Goal: Task Accomplishment & Management: Use online tool/utility

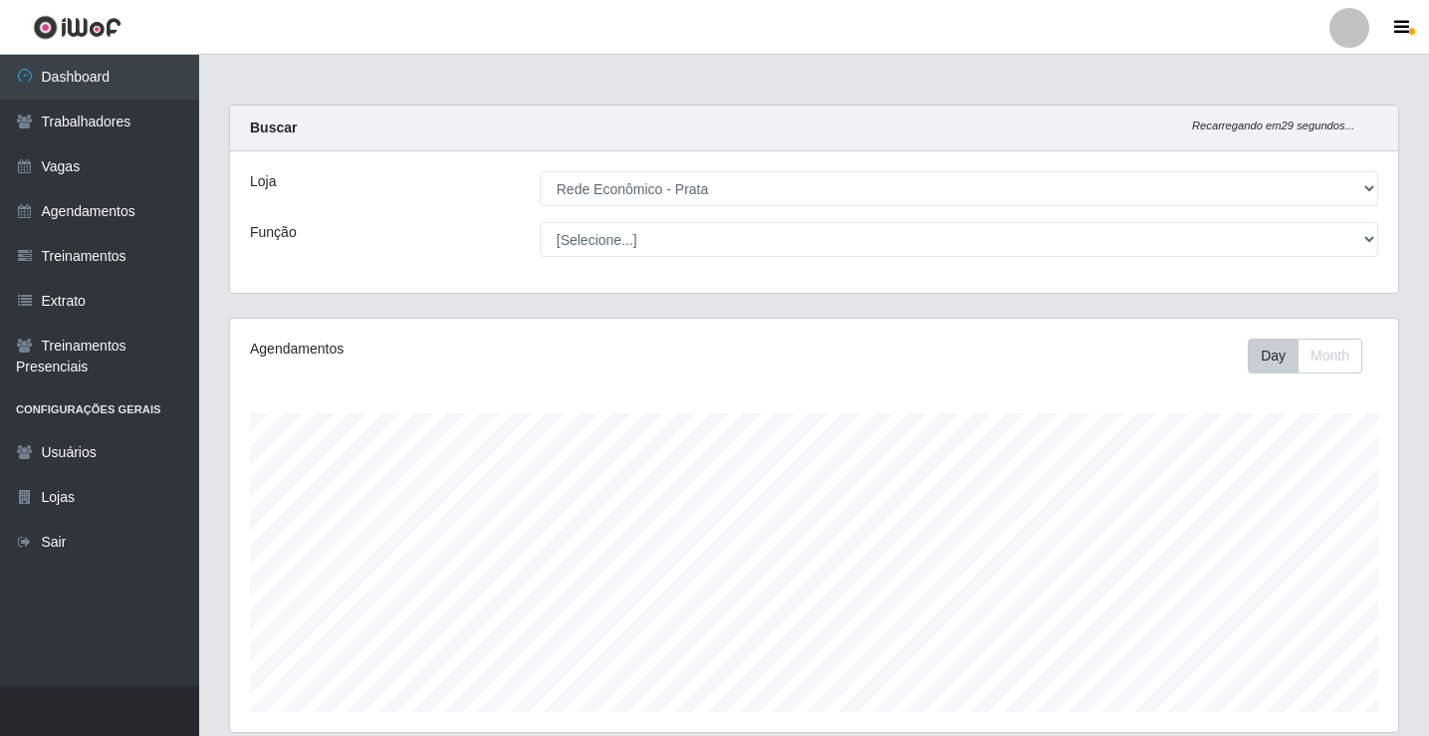
select select "192"
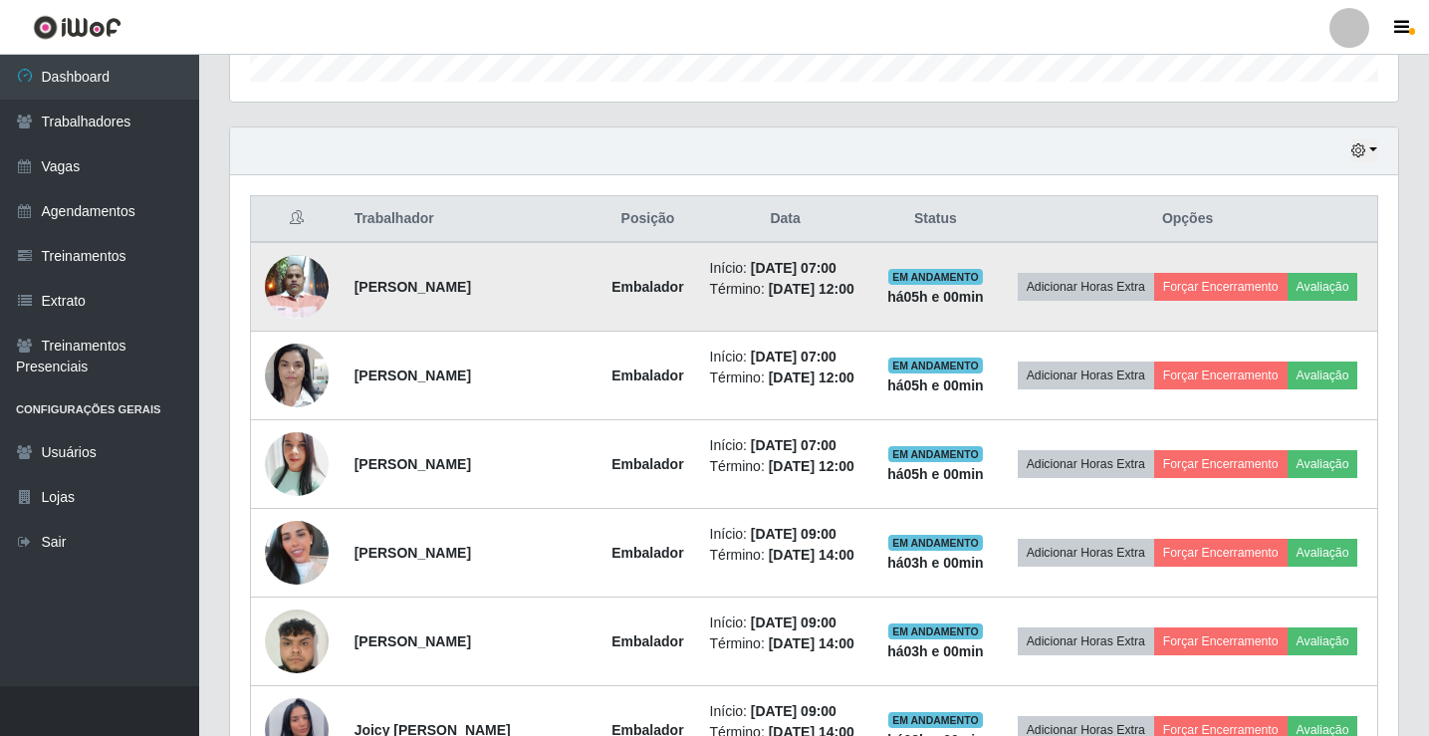
scroll to position [413, 1168]
click at [1287, 273] on button "Forçar Encerramento" at bounding box center [1220, 287] width 133 height 28
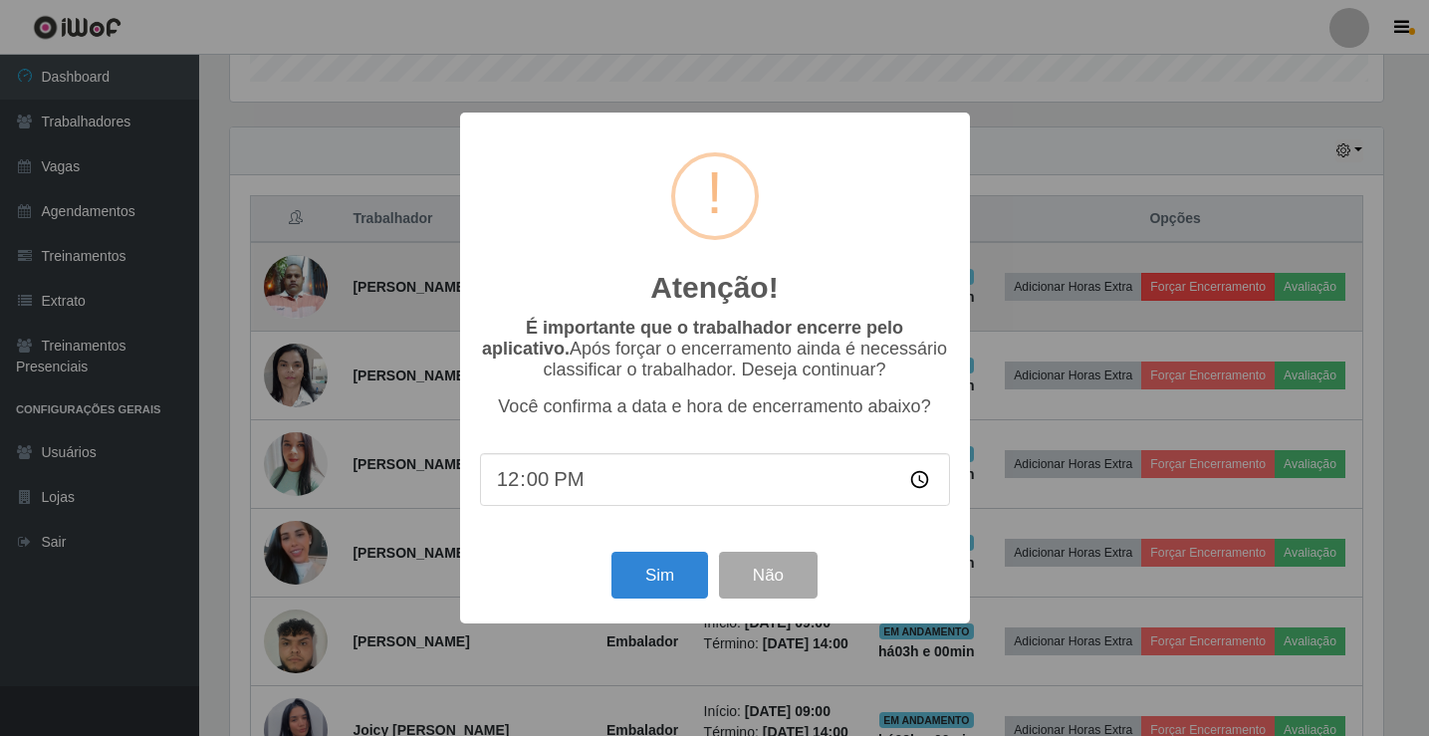
scroll to position [413, 1158]
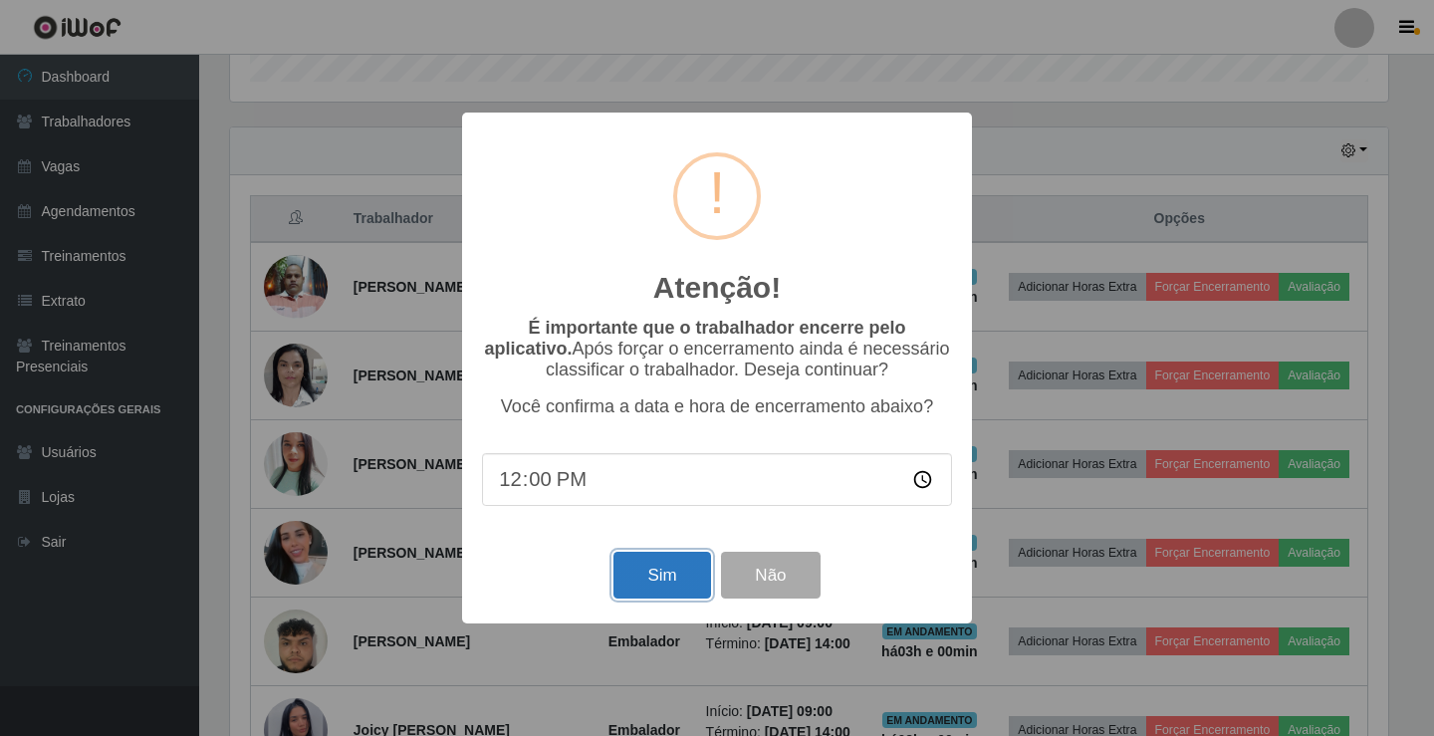
click at [669, 586] on button "Sim" at bounding box center [661, 575] width 97 height 47
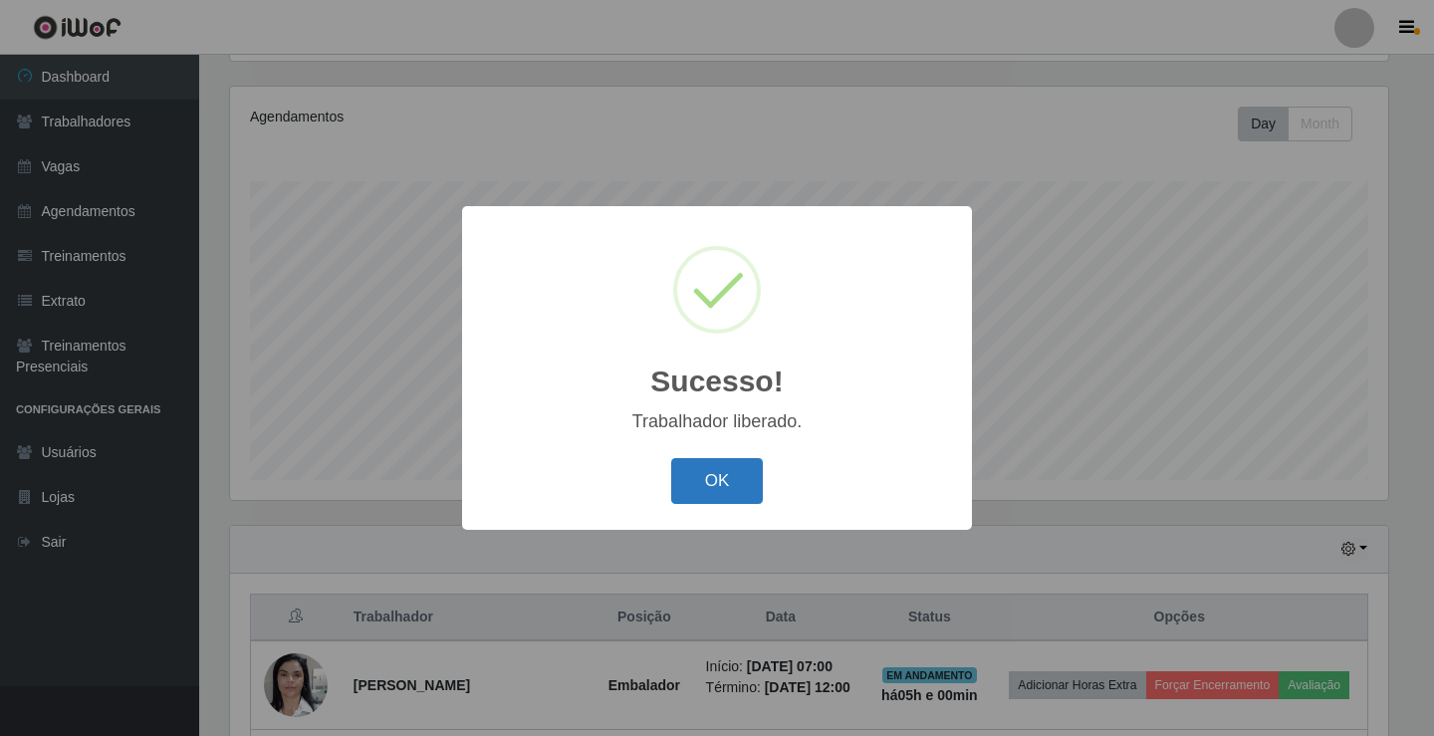
drag, startPoint x: 756, startPoint y: 488, endPoint x: 815, endPoint y: 383, distance: 120.4
click at [758, 486] on button "OK" at bounding box center [717, 481] width 93 height 47
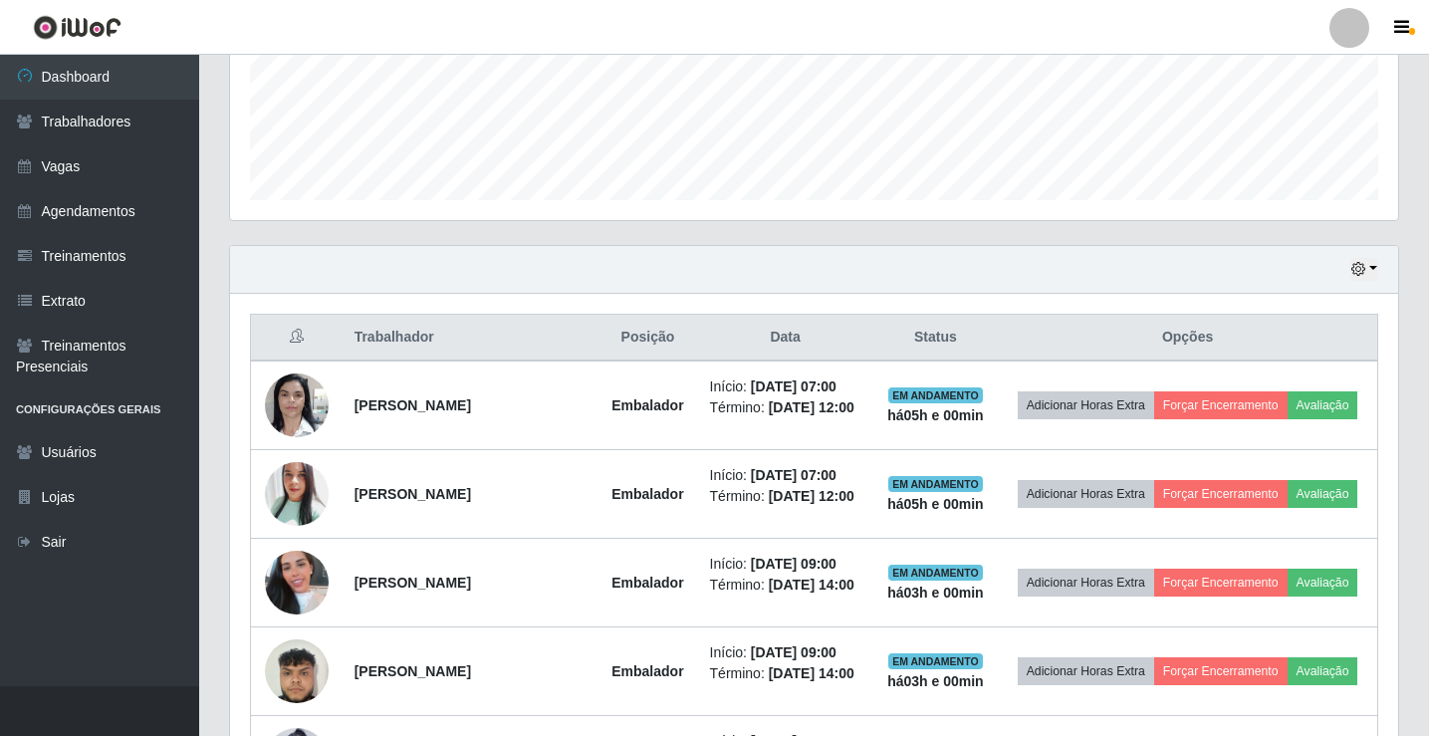
scroll to position [531, 0]
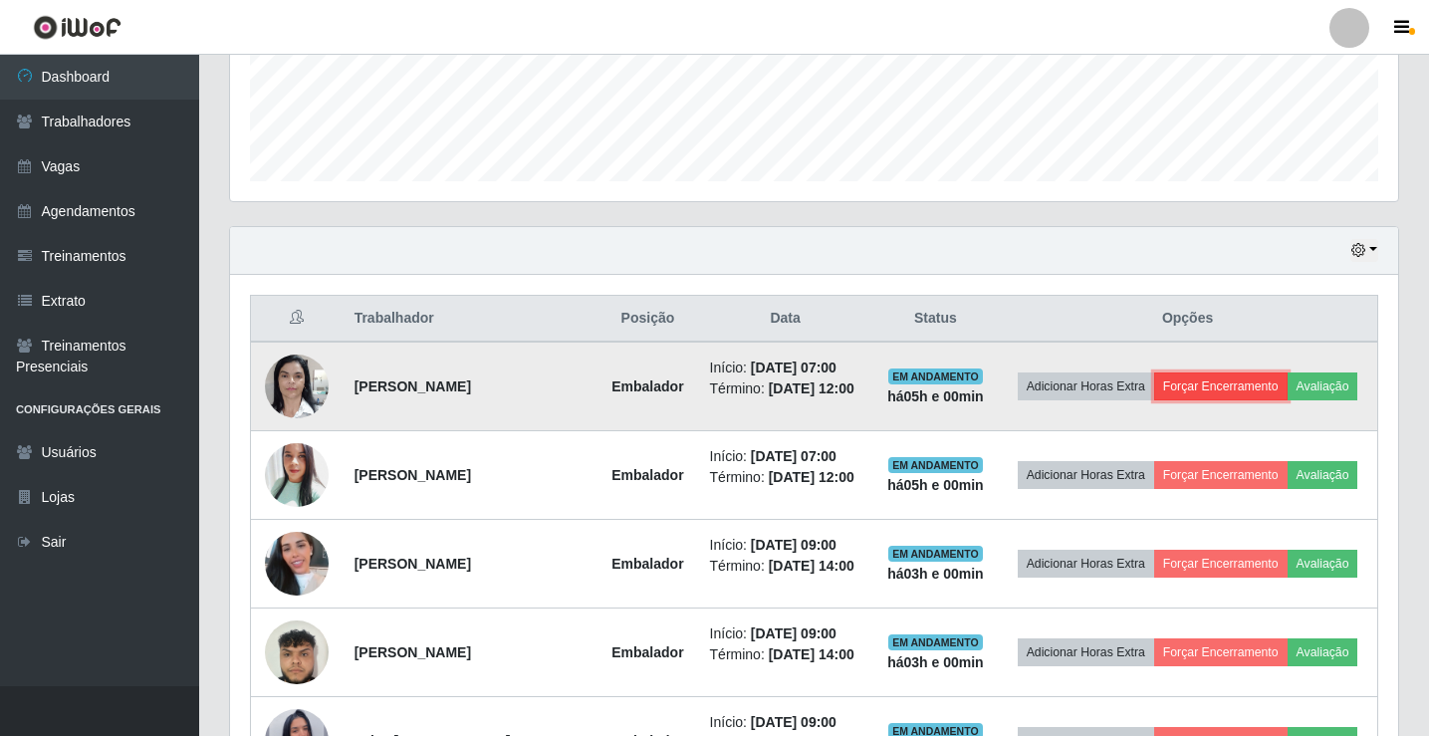
click at [1287, 372] on button "Forçar Encerramento" at bounding box center [1220, 386] width 133 height 28
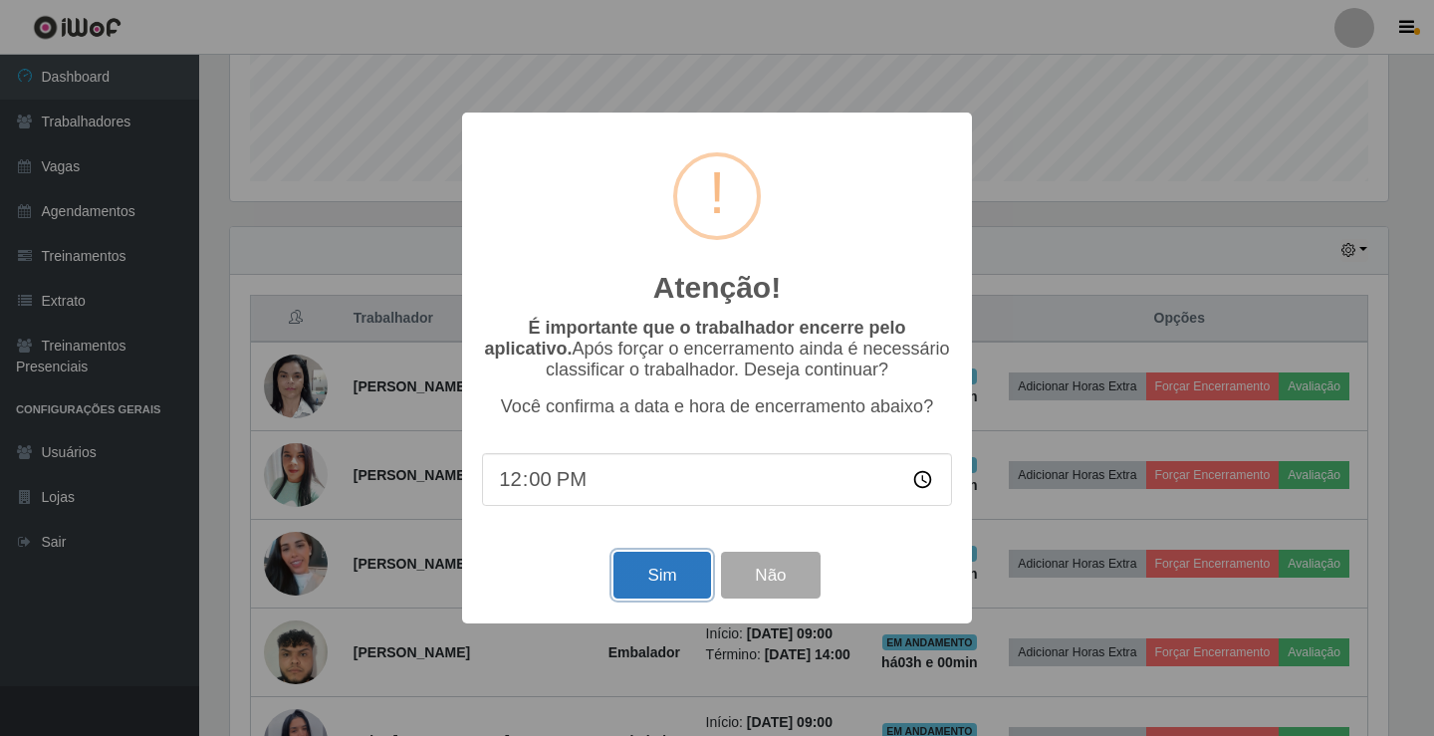
click at [692, 583] on button "Sim" at bounding box center [661, 575] width 97 height 47
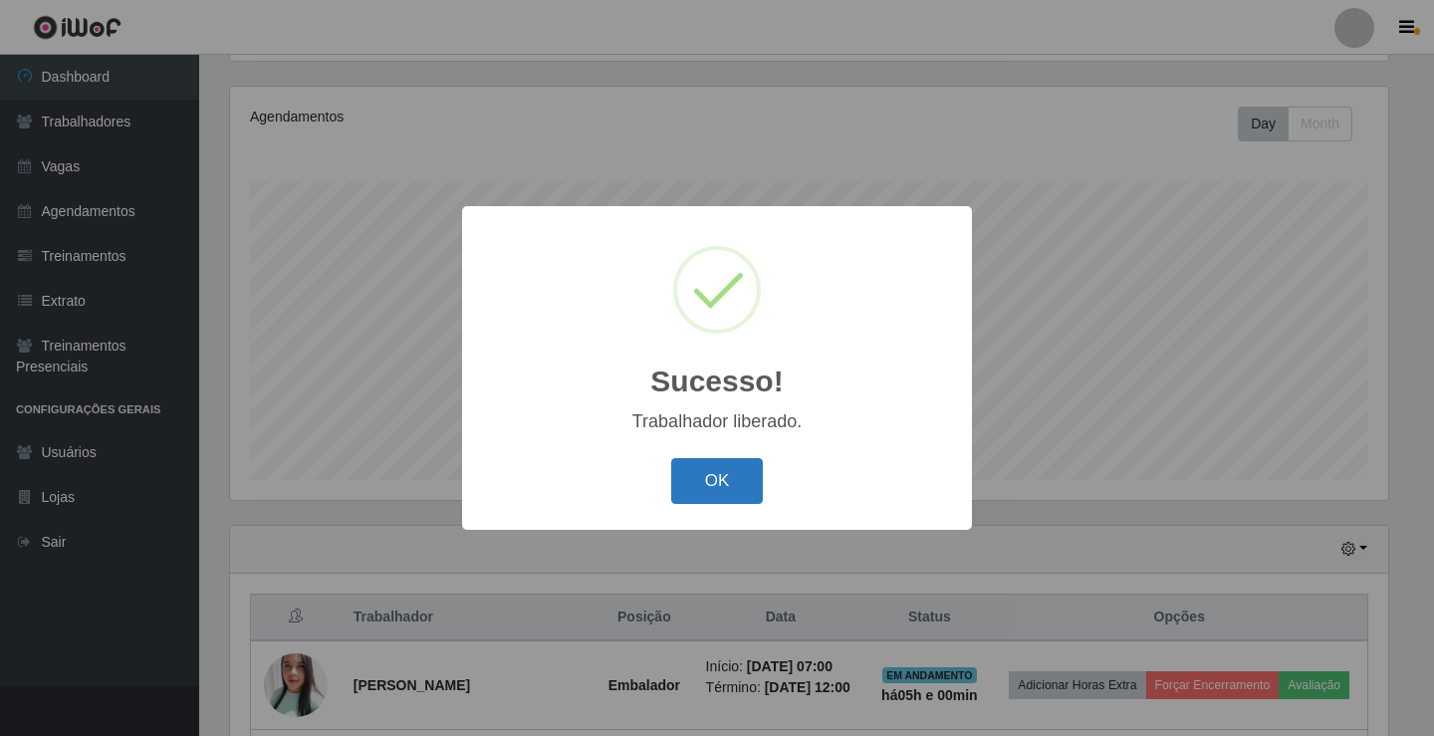
drag, startPoint x: 748, startPoint y: 487, endPoint x: 934, endPoint y: 416, distance: 199.1
click at [756, 487] on button "OK" at bounding box center [717, 481] width 93 height 47
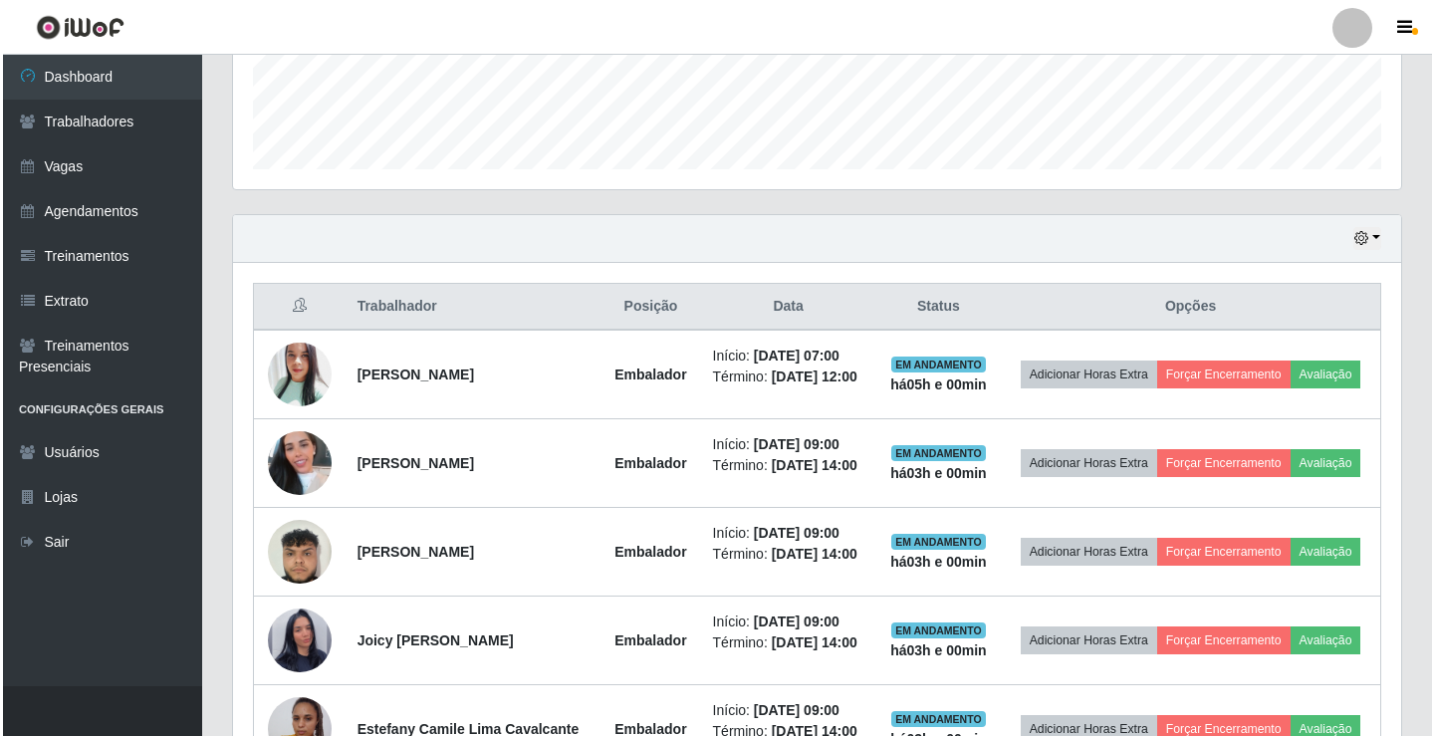
scroll to position [531, 0]
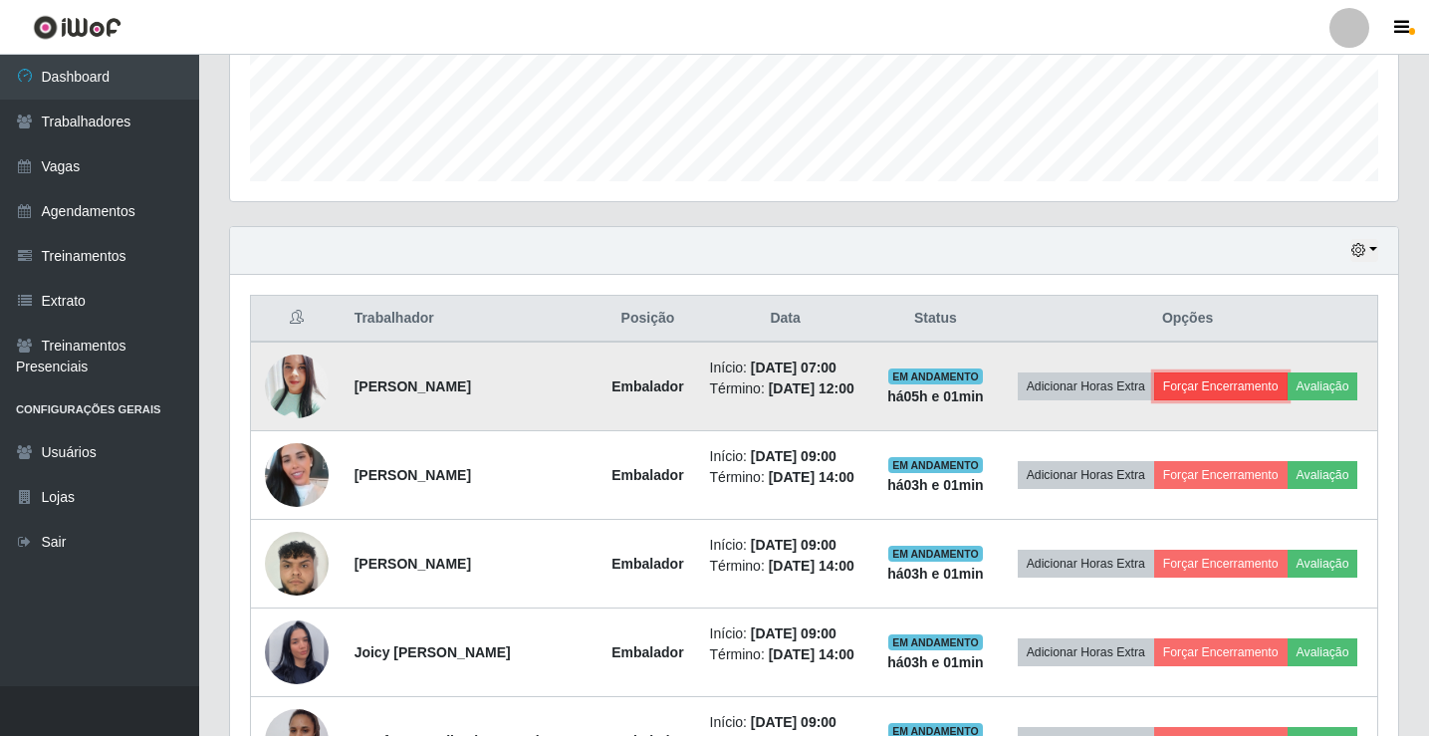
click at [1262, 372] on button "Forçar Encerramento" at bounding box center [1220, 386] width 133 height 28
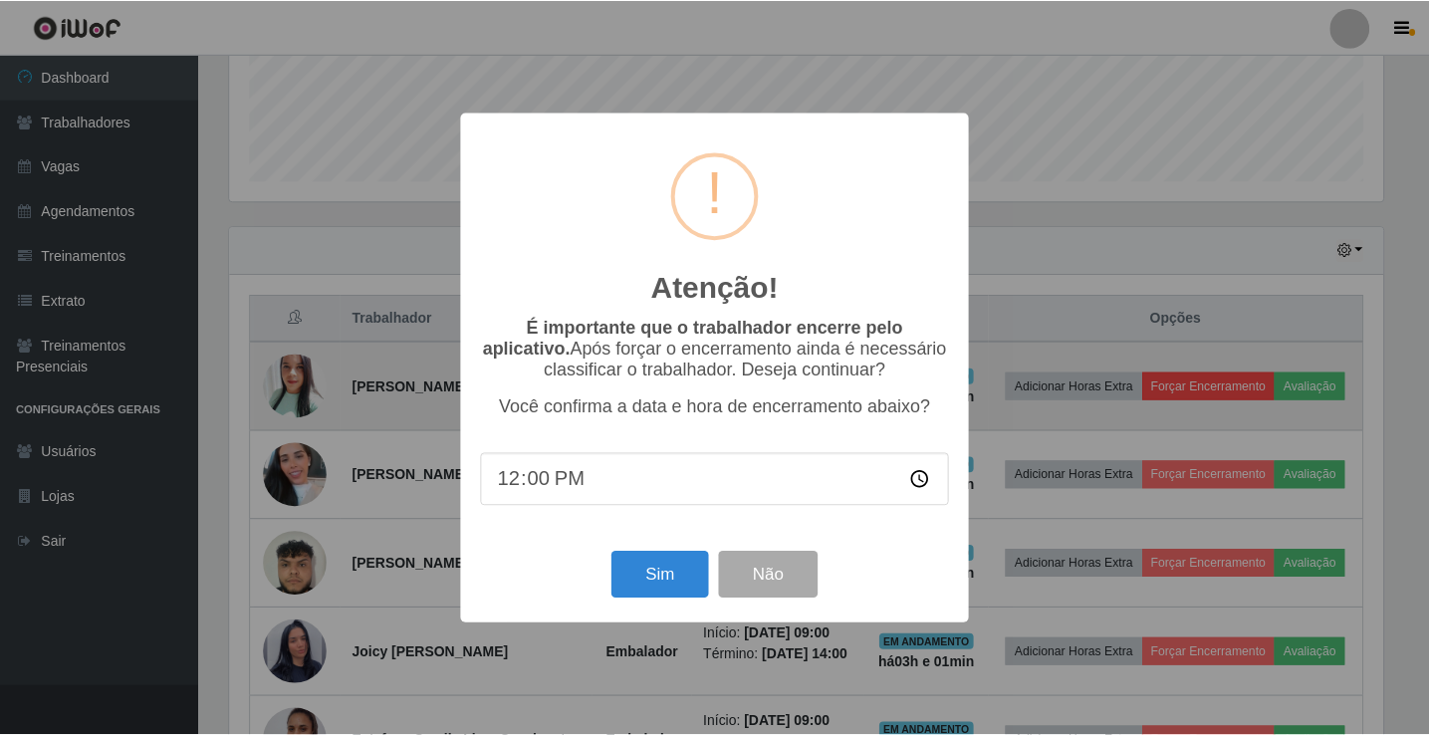
scroll to position [413, 1158]
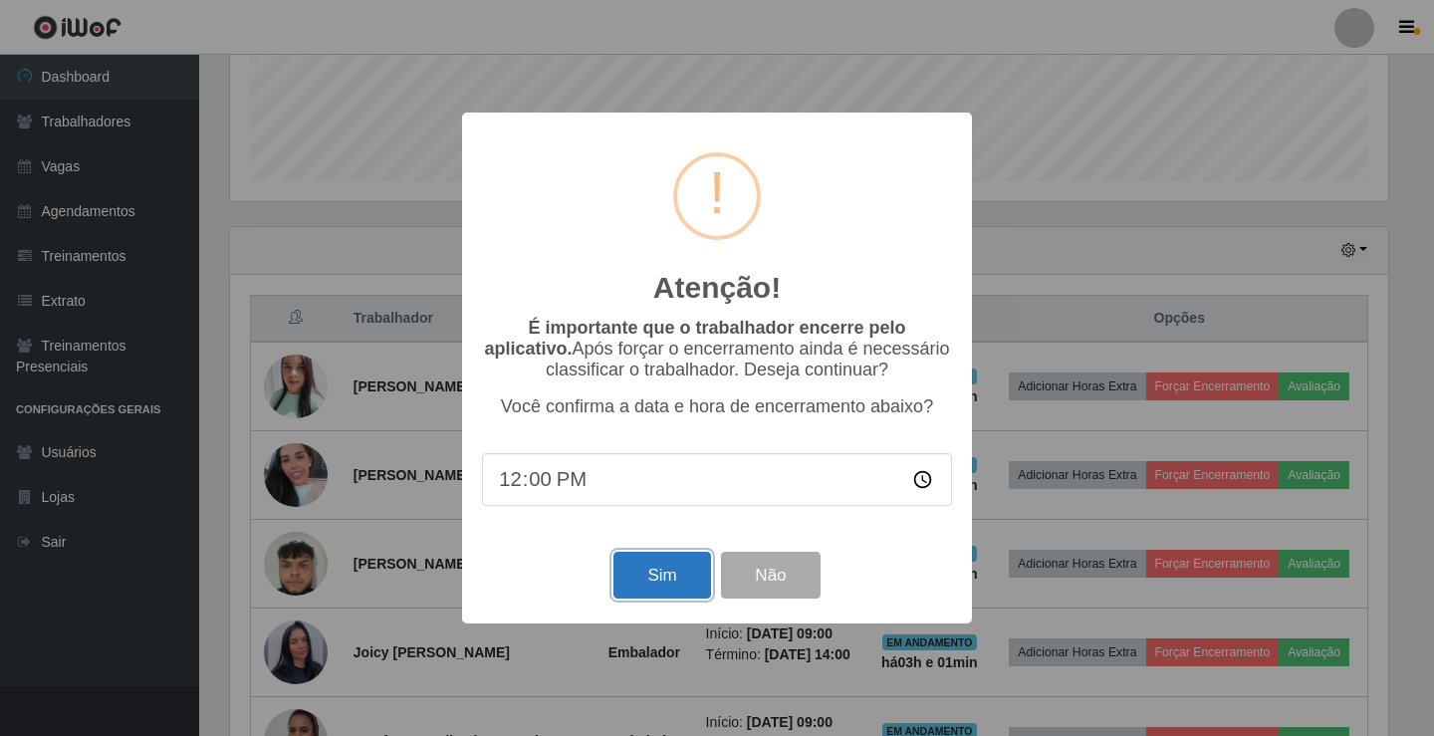
click at [670, 598] on button "Sim" at bounding box center [661, 575] width 97 height 47
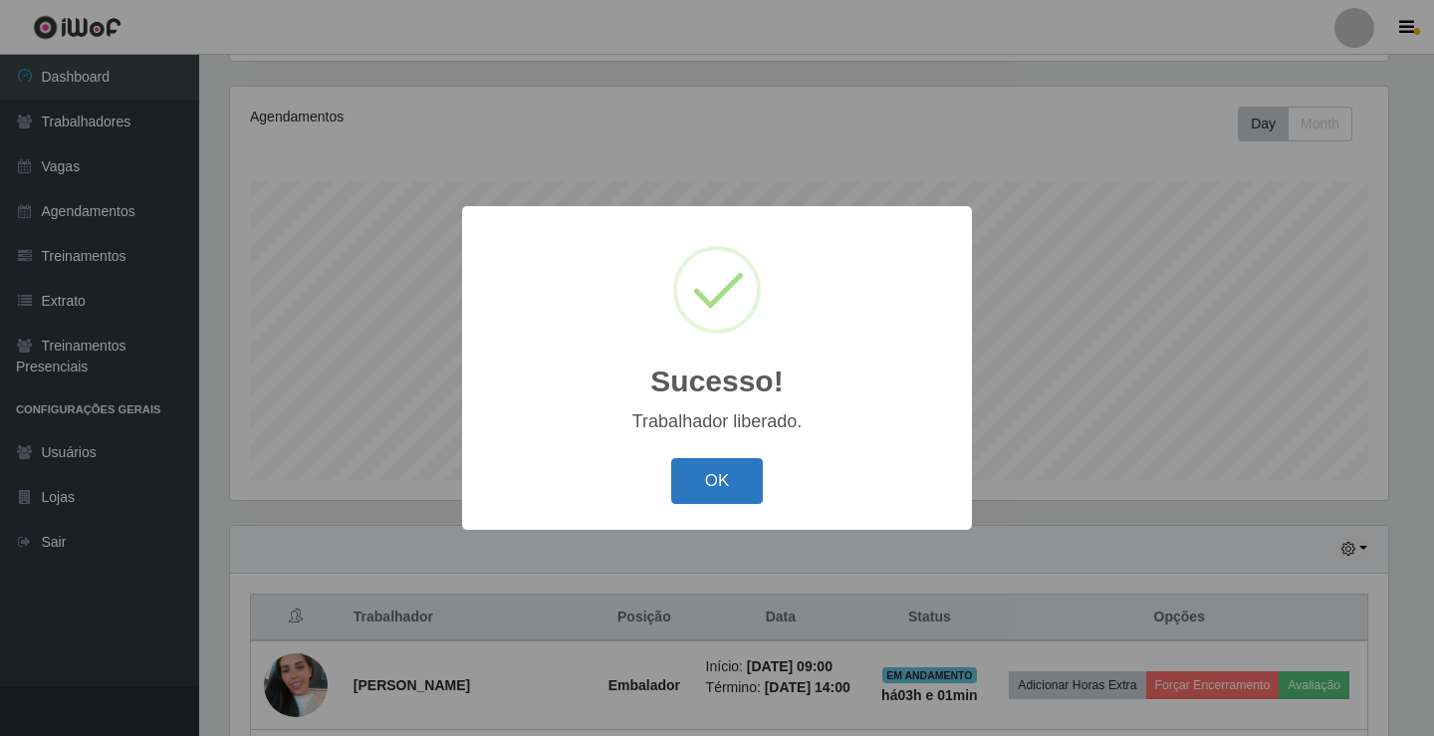
click at [750, 496] on button "OK" at bounding box center [717, 481] width 93 height 47
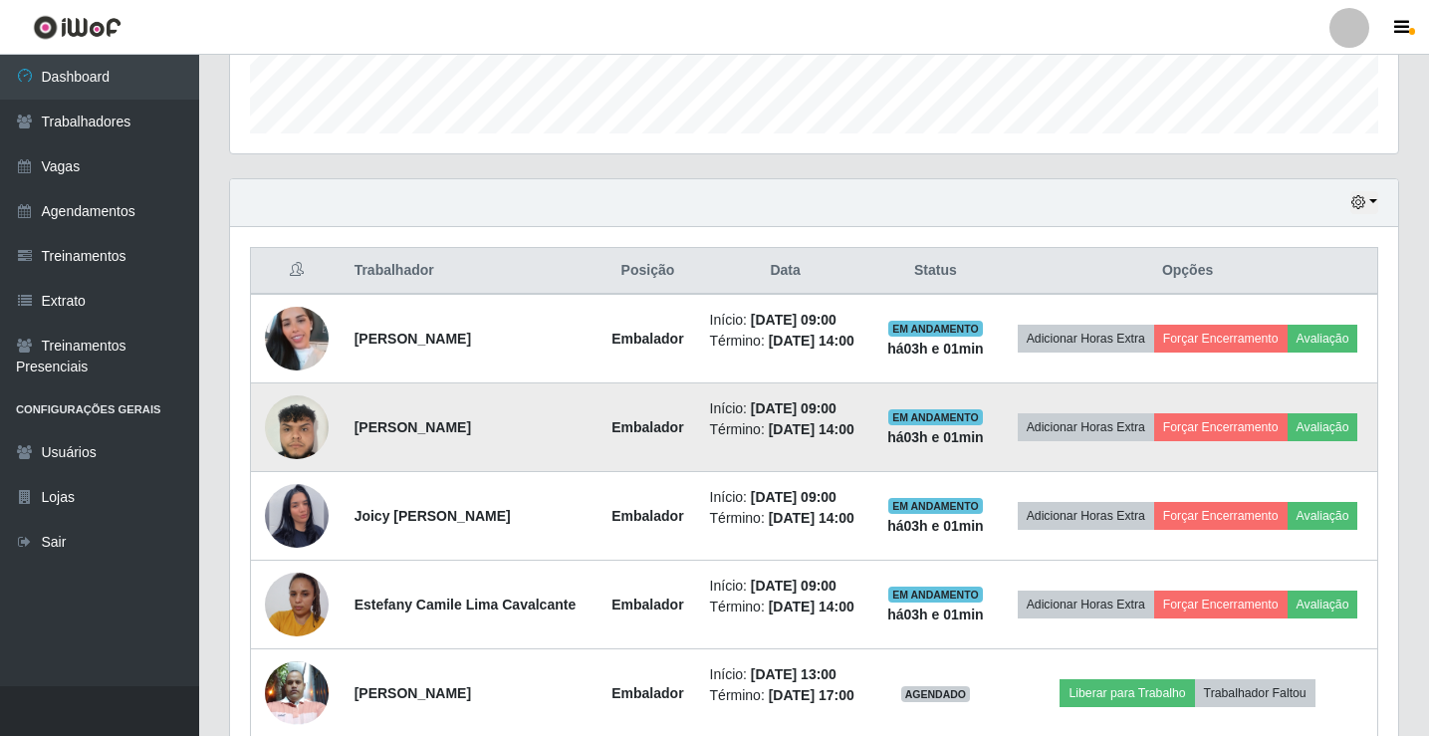
scroll to position [0, 0]
